Goal: Information Seeking & Learning: Learn about a topic

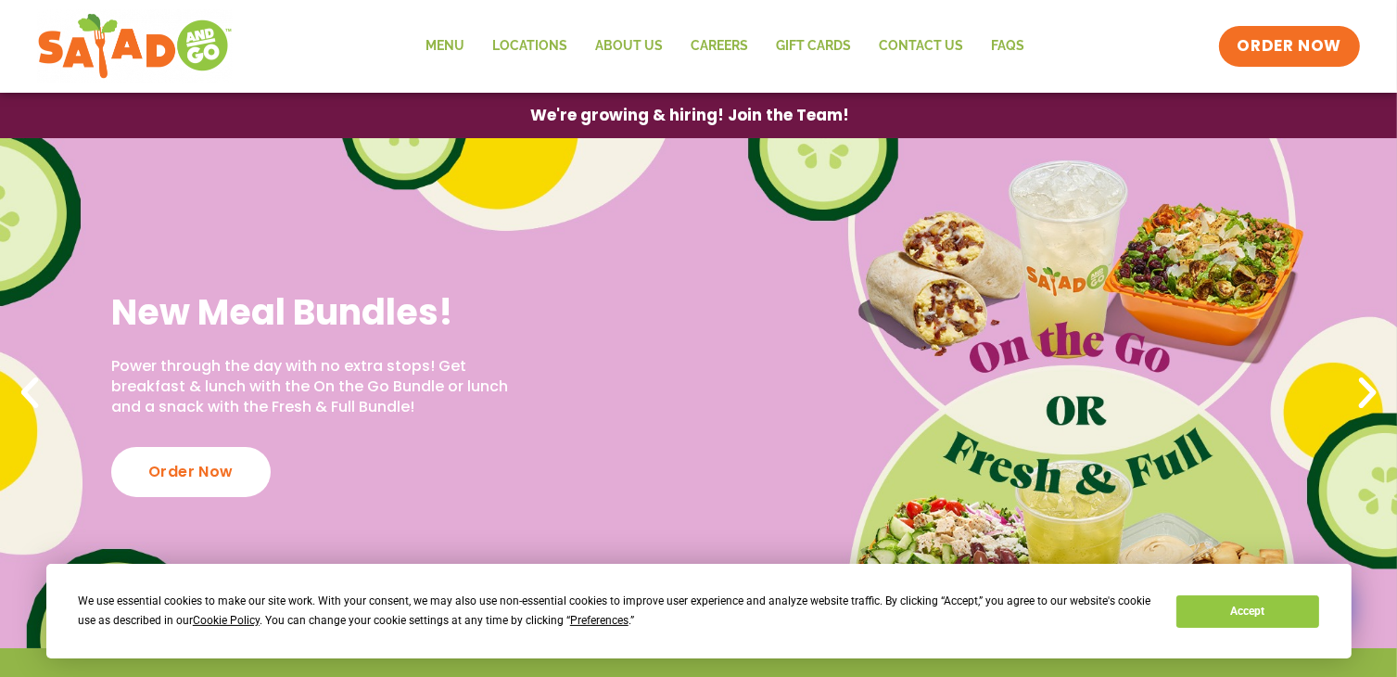
click at [1368, 404] on icon "Next slide" at bounding box center [1367, 393] width 41 height 41
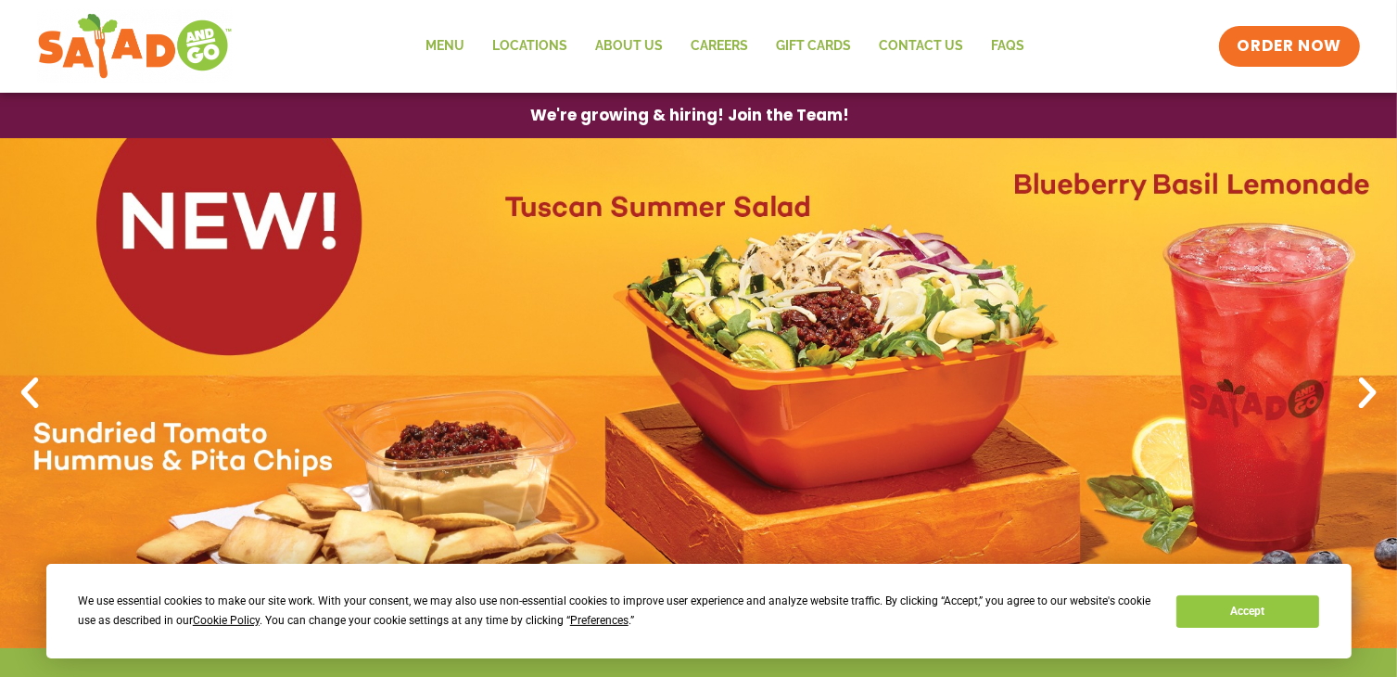
click at [1366, 404] on icon "Next slide" at bounding box center [1367, 393] width 41 height 41
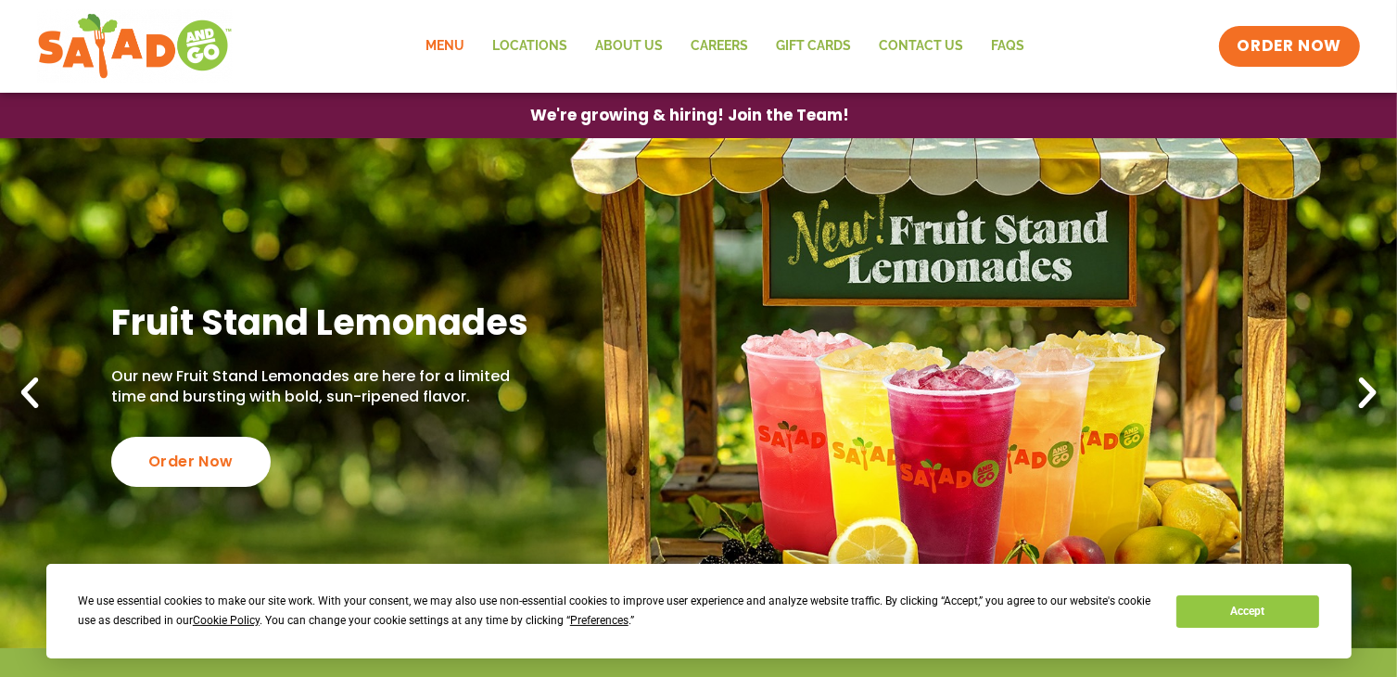
click at [454, 51] on link "Menu" at bounding box center [445, 46] width 67 height 43
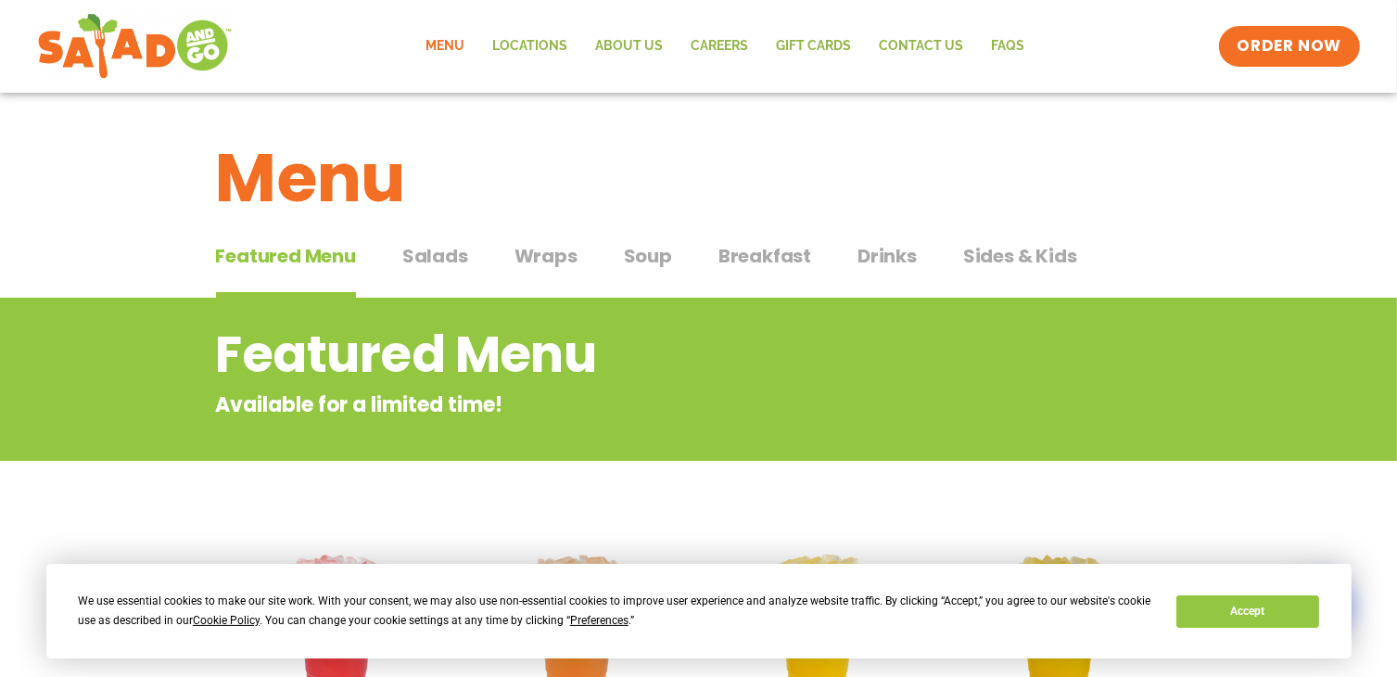
click at [634, 255] on span "Soup" at bounding box center [648, 256] width 48 height 28
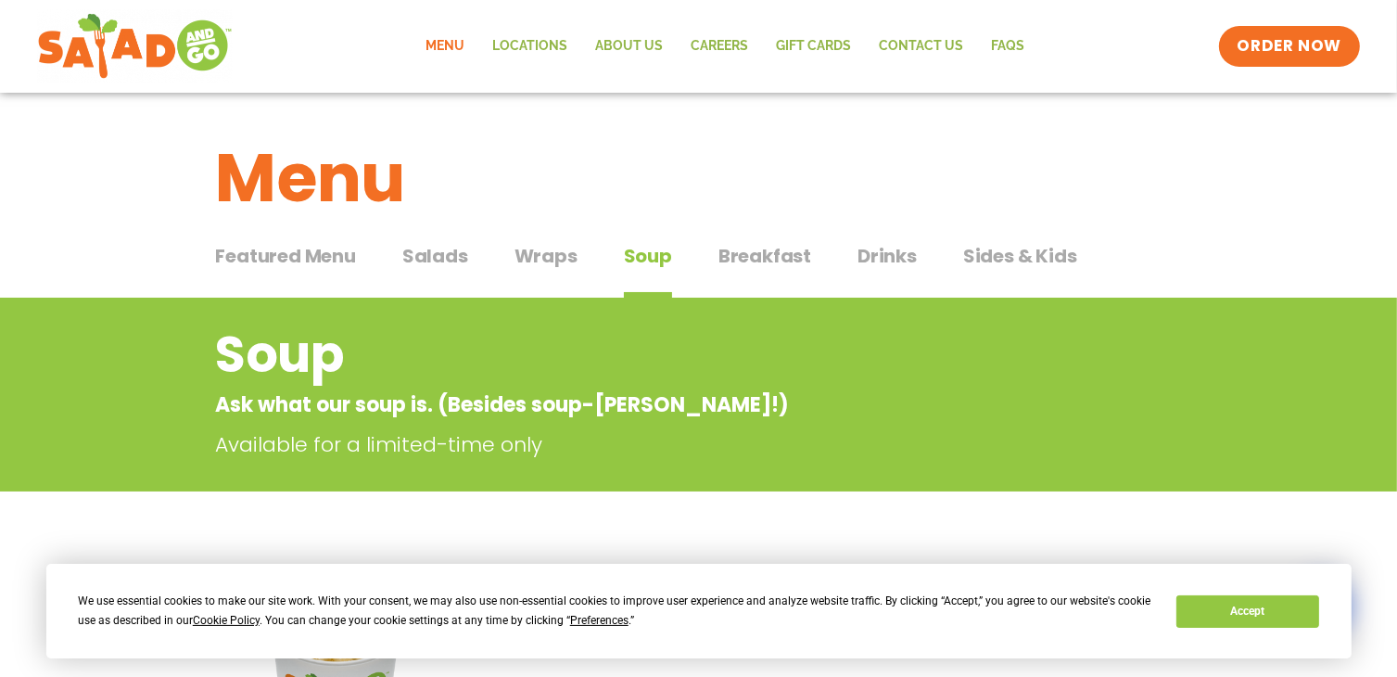
click at [729, 264] on span "Breakfast" at bounding box center [764, 256] width 93 height 28
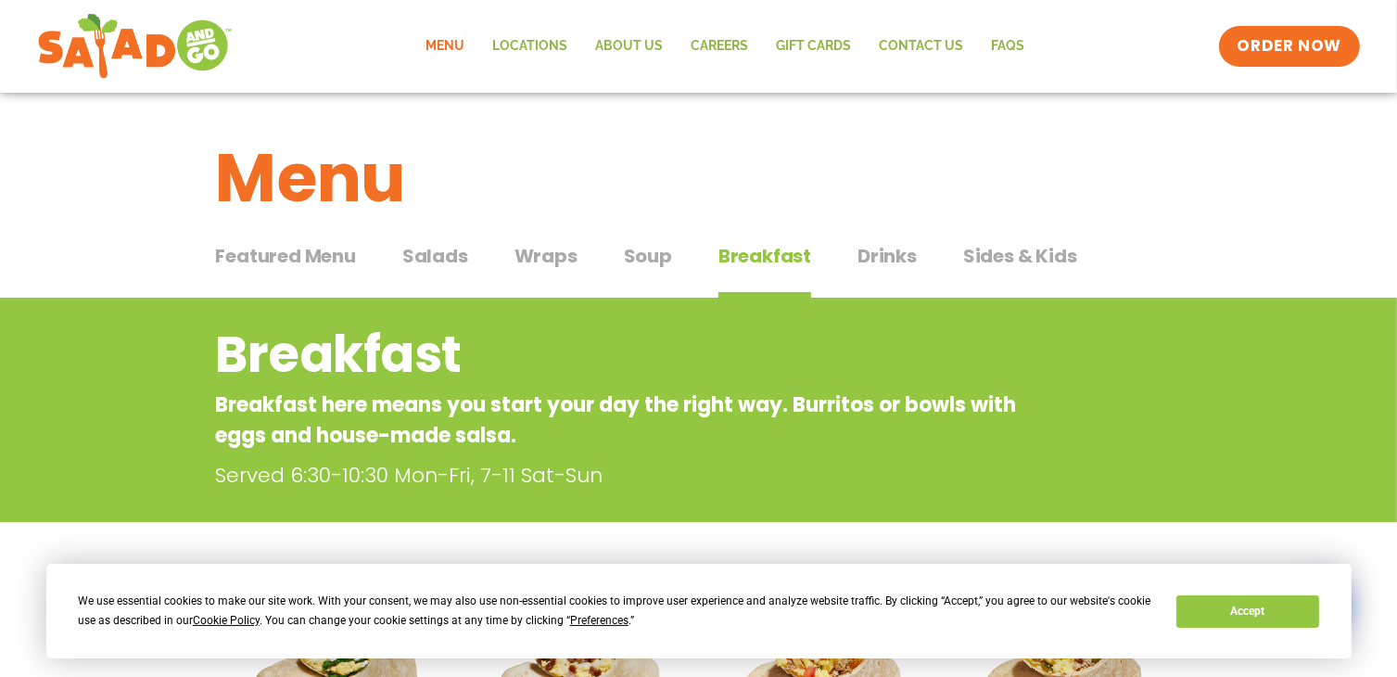
drag, startPoint x: 690, startPoint y: 327, endPoint x: 1247, endPoint y: 241, distance: 563.7
click at [1247, 241] on div "Featured Menu Featured Menu Salads Salads Wraps Wraps Soup Soup Breakfast Break…" at bounding box center [698, 266] width 1397 height 63
click at [869, 260] on span "Drinks" at bounding box center [886, 256] width 59 height 28
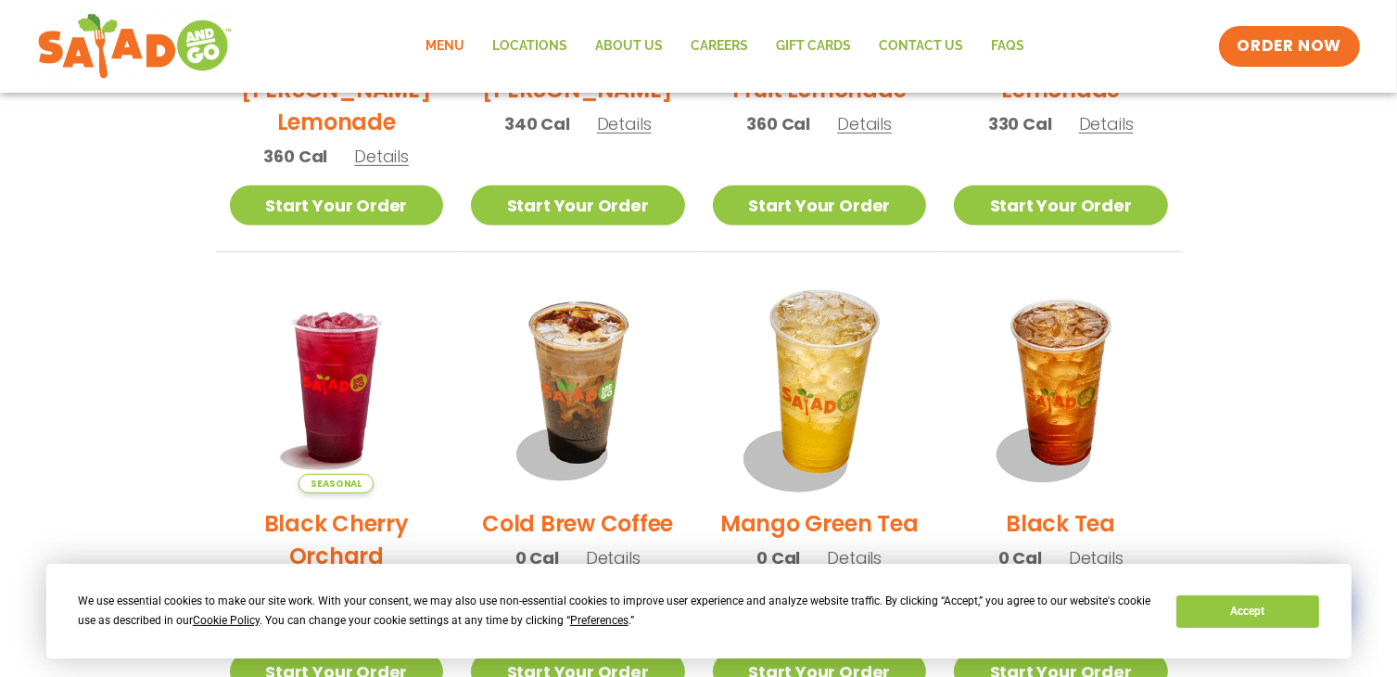
scroll to position [865, 0]
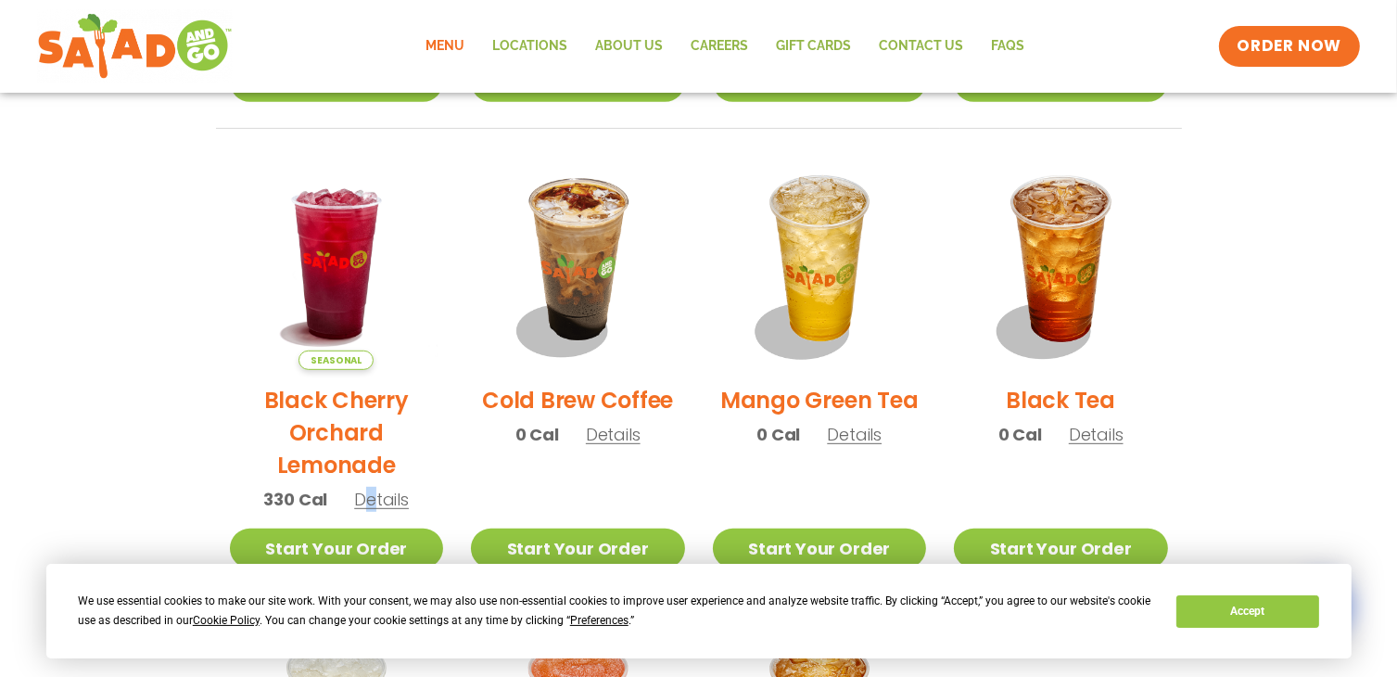
drag, startPoint x: 821, startPoint y: 298, endPoint x: 371, endPoint y: 498, distance: 493.0
click at [371, 498] on span "Details" at bounding box center [381, 499] width 55 height 23
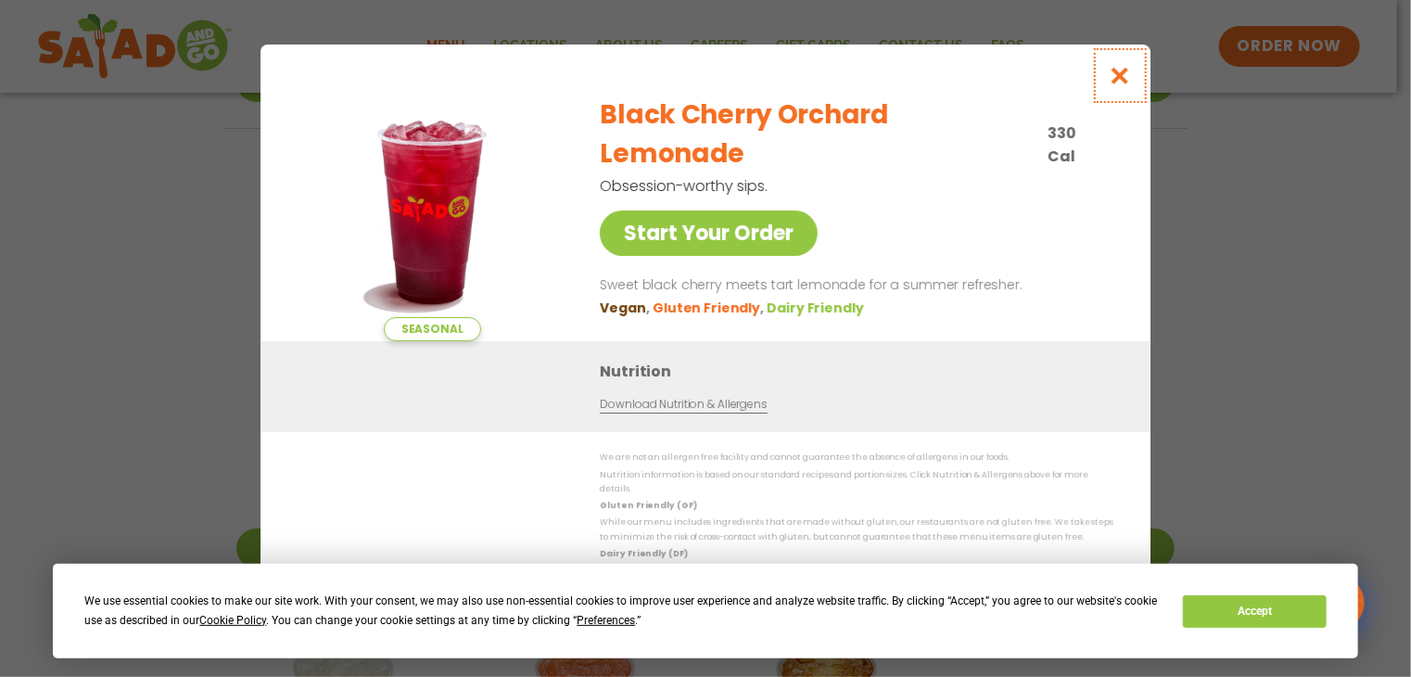
click at [1119, 84] on icon "Close modal" at bounding box center [1120, 75] width 23 height 19
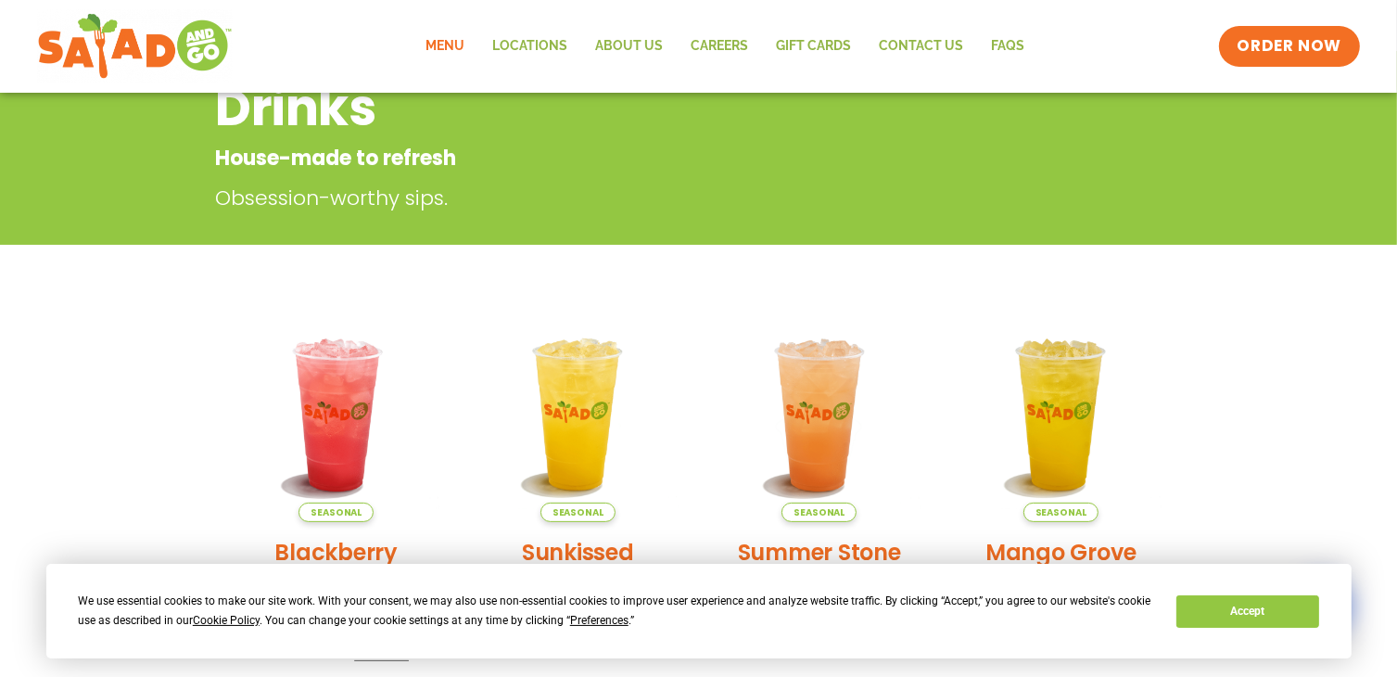
scroll to position [0, 0]
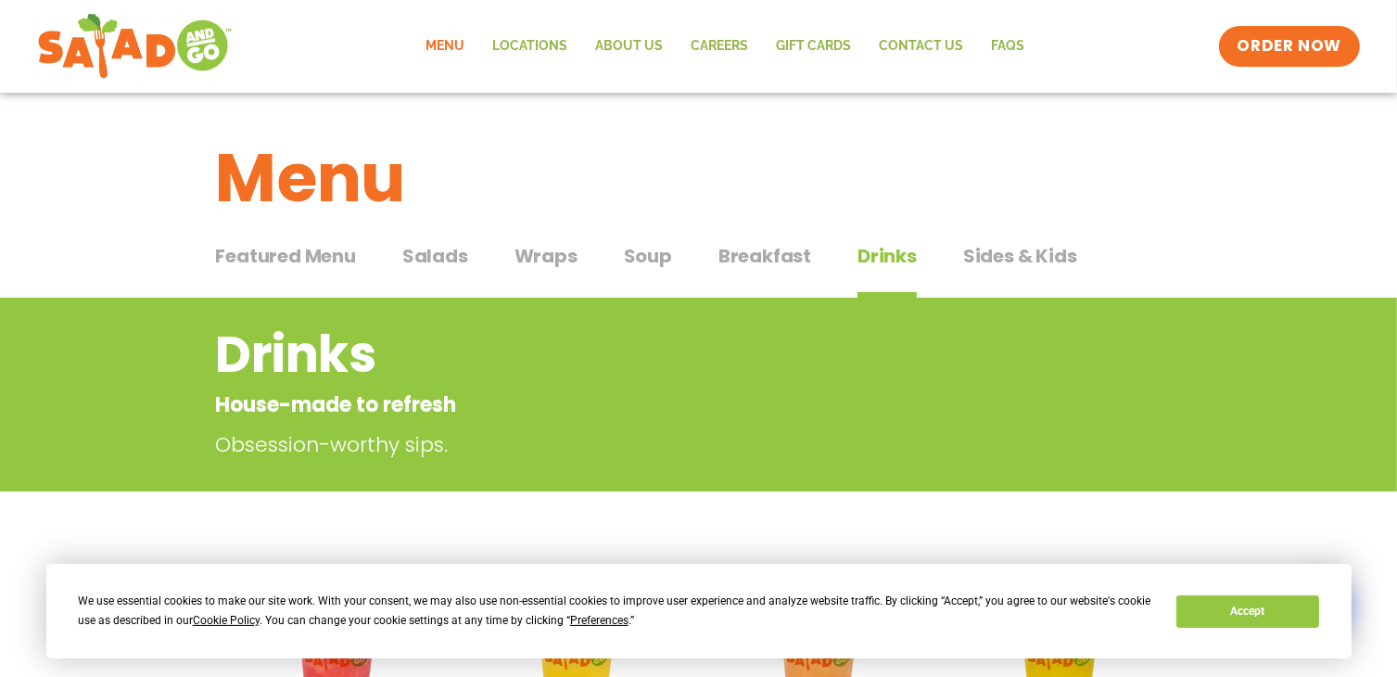
click at [323, 258] on span "Featured Menu" at bounding box center [286, 256] width 140 height 28
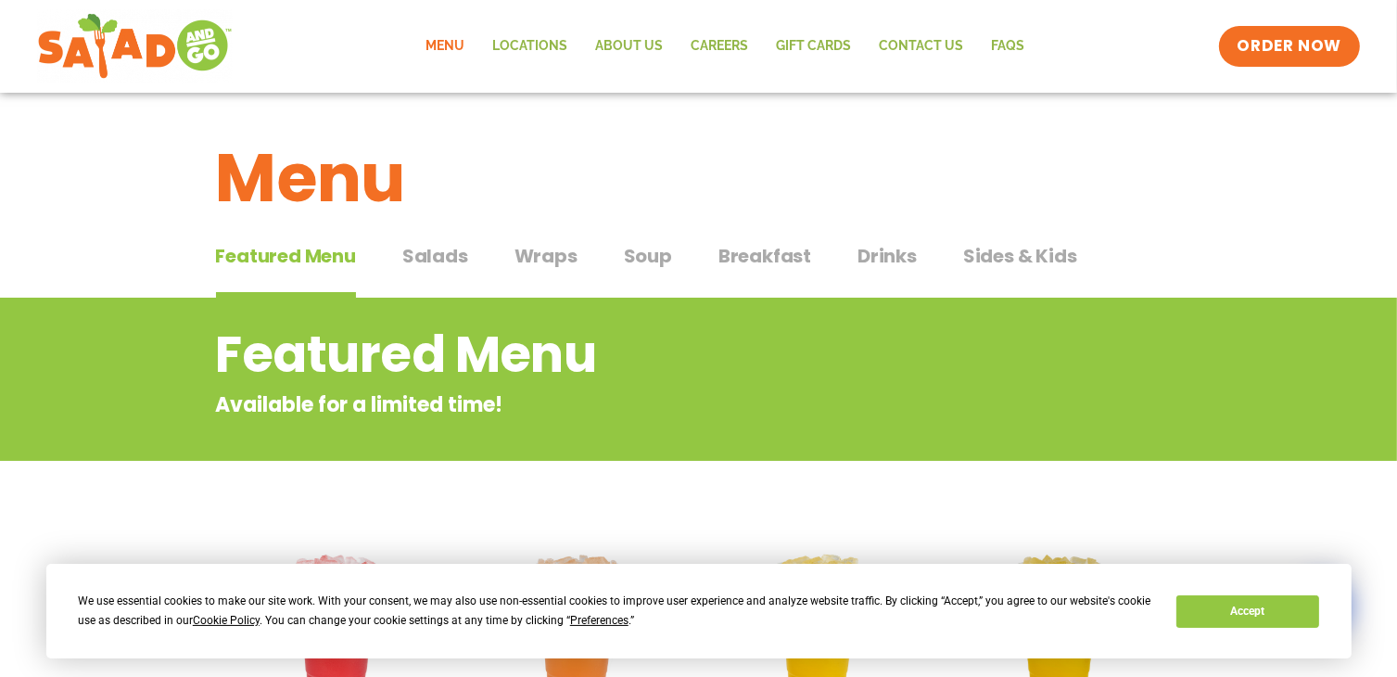
click at [444, 262] on span "Salads" at bounding box center [435, 256] width 66 height 28
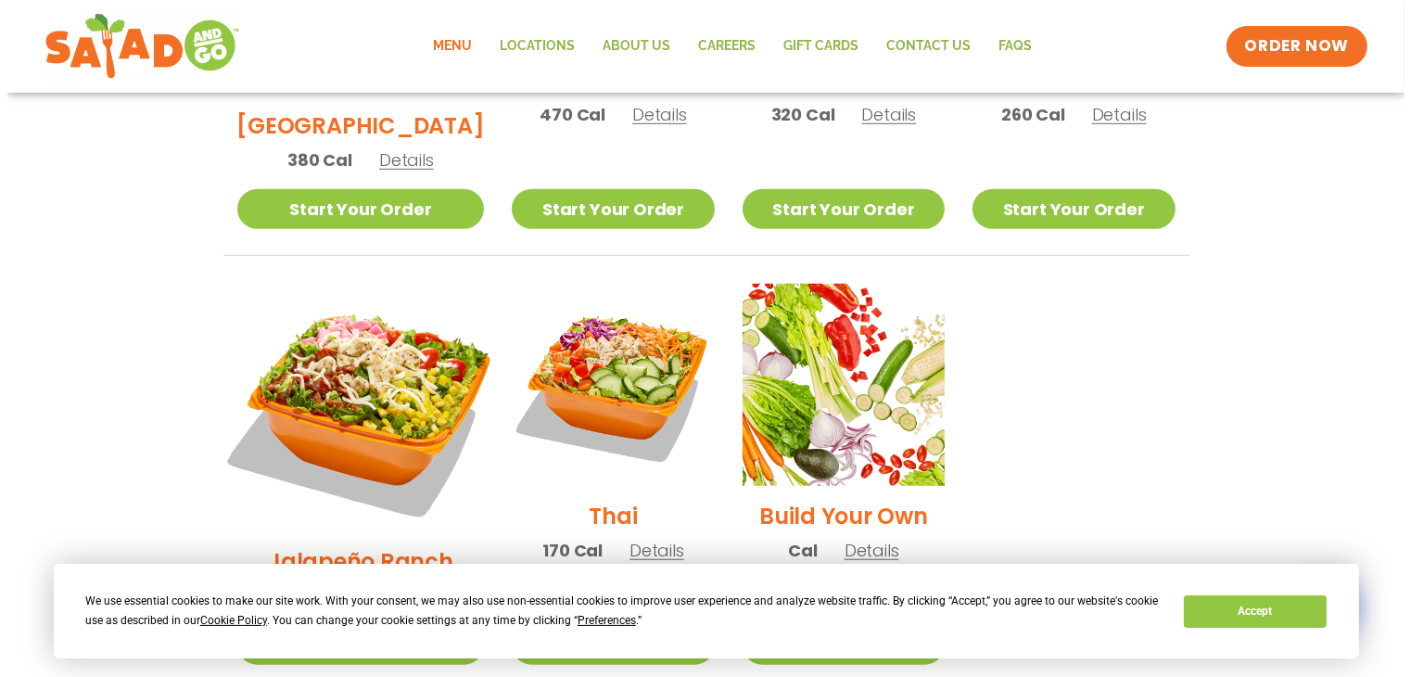
scroll to position [1359, 0]
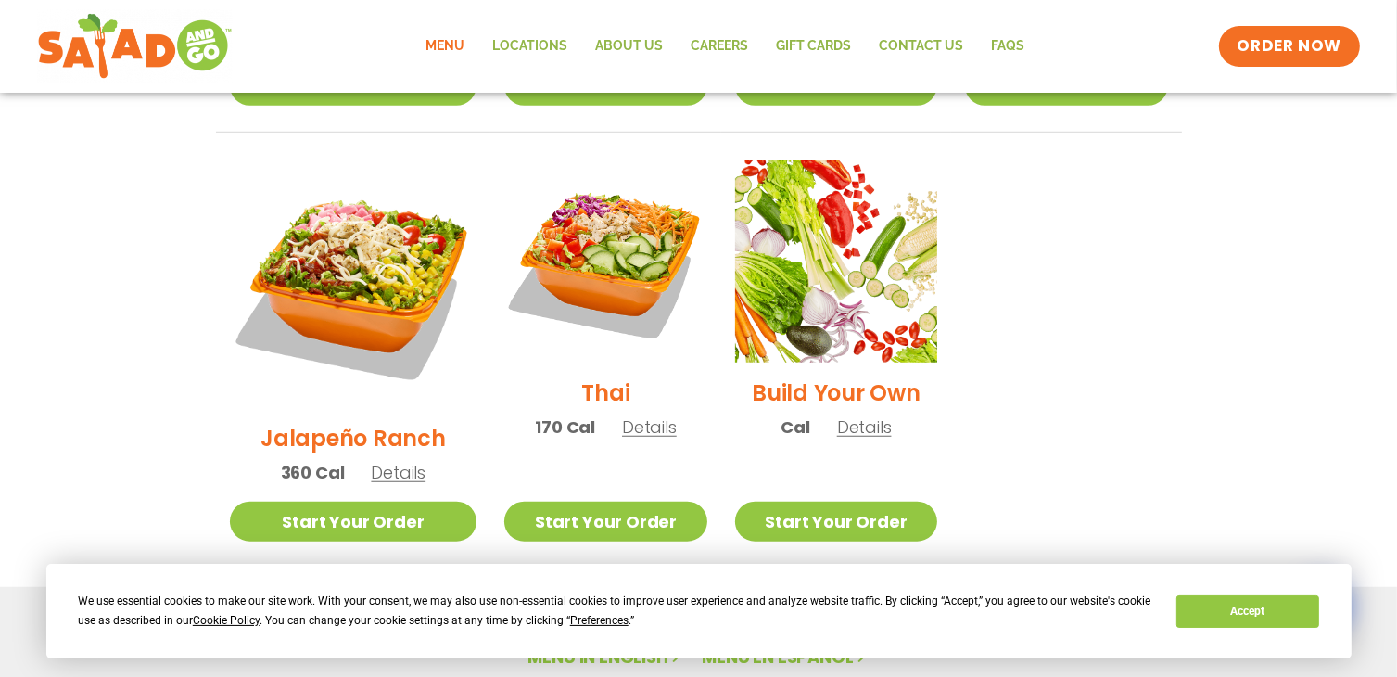
drag, startPoint x: 437, startPoint y: 298, endPoint x: 404, endPoint y: 337, distance: 51.4
drag, startPoint x: 404, startPoint y: 337, endPoint x: 1178, endPoint y: 333, distance: 774.0
click at [627, 415] on span "Details" at bounding box center [649, 426] width 55 height 23
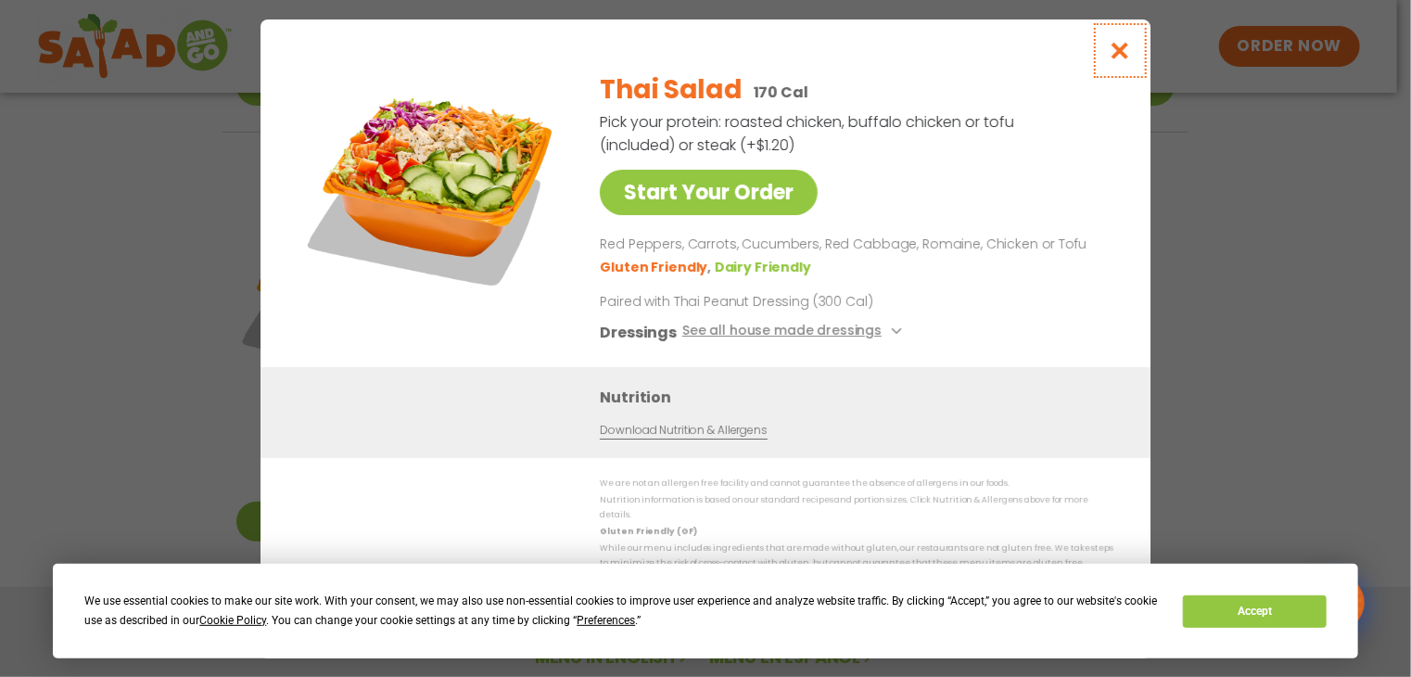
click at [1119, 60] on icon "Close modal" at bounding box center [1120, 50] width 23 height 19
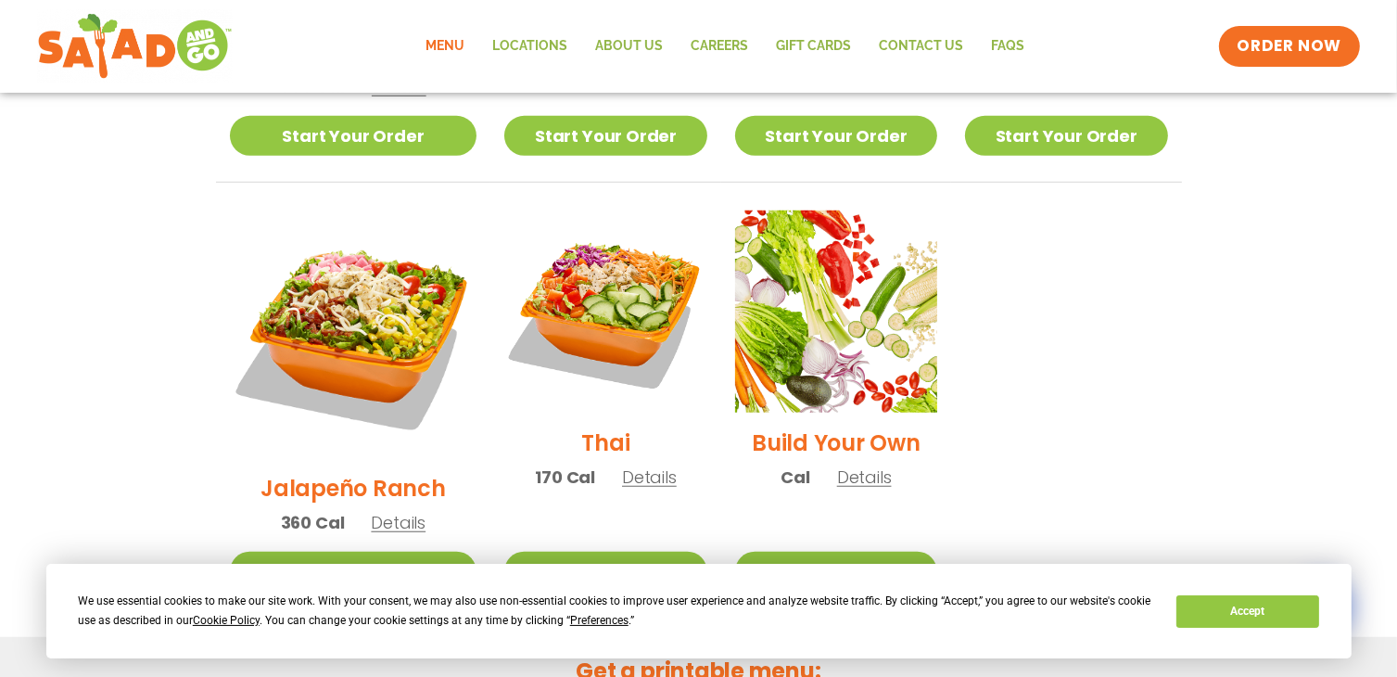
scroll to position [938, 0]
